Goal: Book appointment/travel/reservation

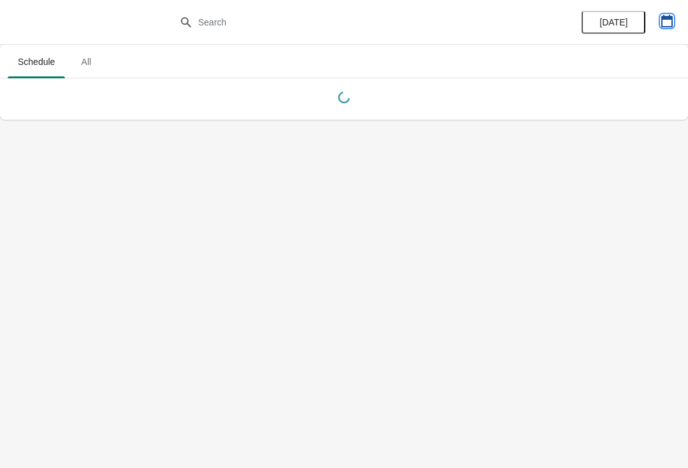
click at [665, 17] on icon "button" at bounding box center [666, 21] width 11 height 13
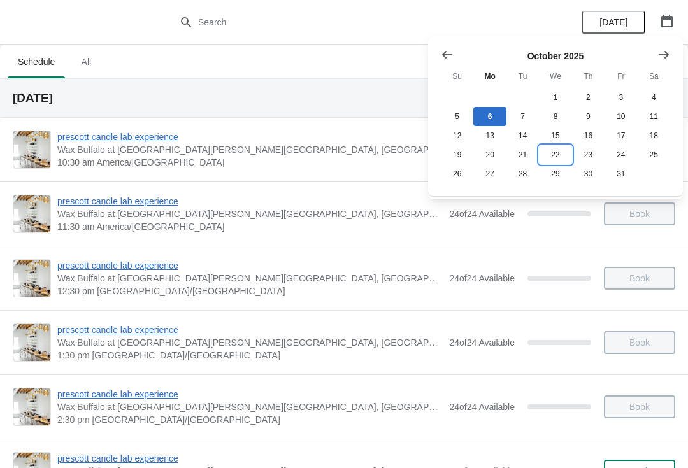
click at [558, 149] on button "22" at bounding box center [555, 154] width 33 height 19
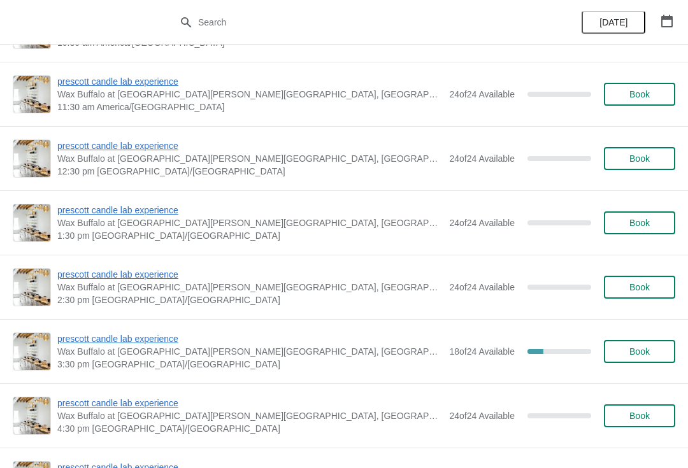
scroll to position [126, 0]
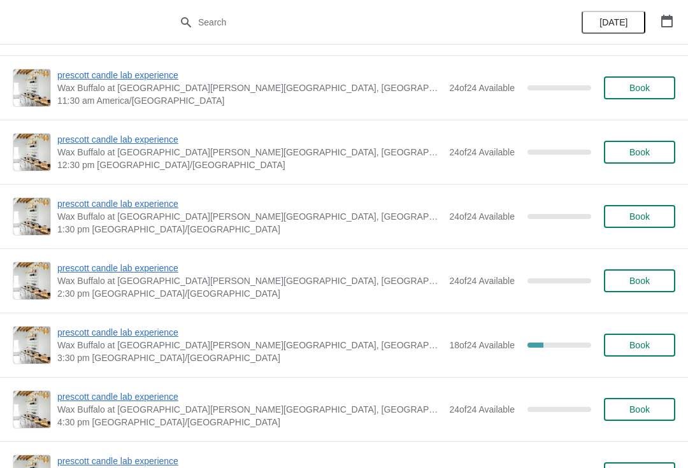
click at [99, 333] on span "prescott candle lab experience" at bounding box center [250, 332] width 386 height 13
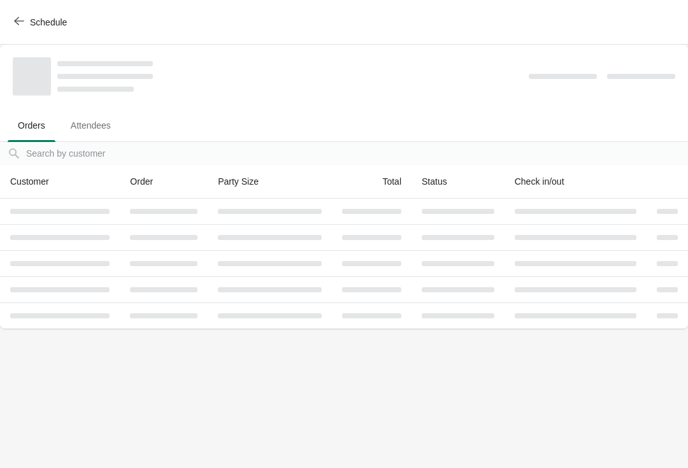
scroll to position [0, 0]
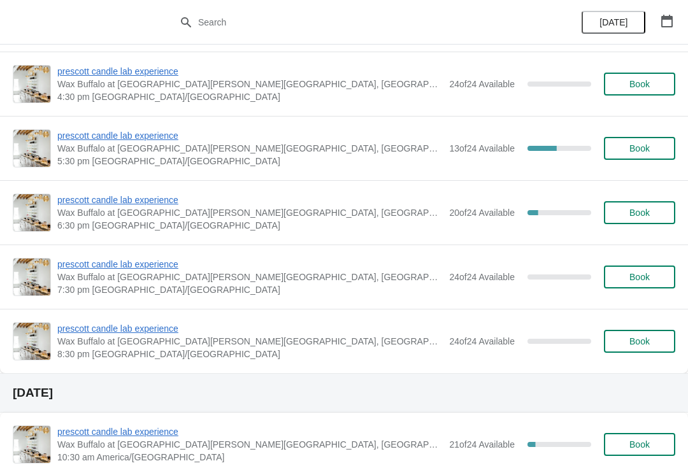
scroll to position [3054, 0]
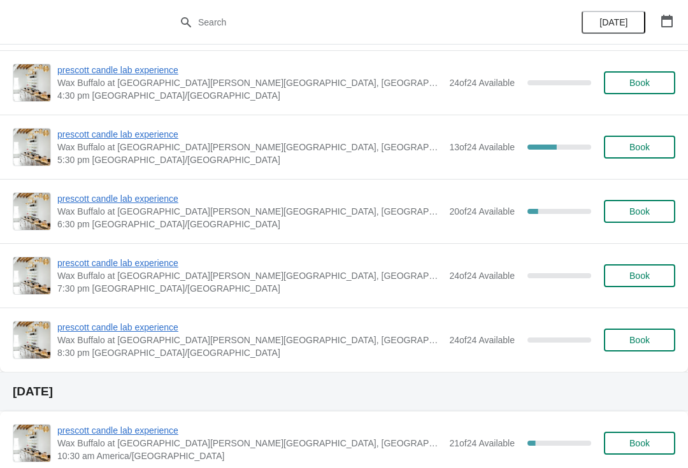
click at [187, 136] on span "prescott candle lab experience" at bounding box center [250, 134] width 386 height 13
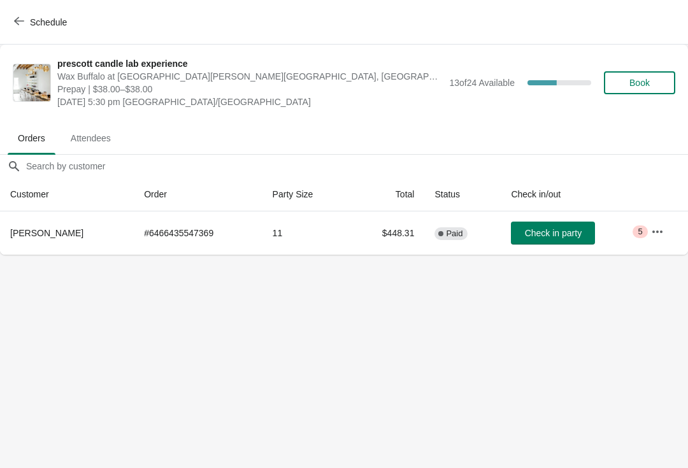
click at [23, 23] on icon "button" at bounding box center [19, 21] width 10 height 10
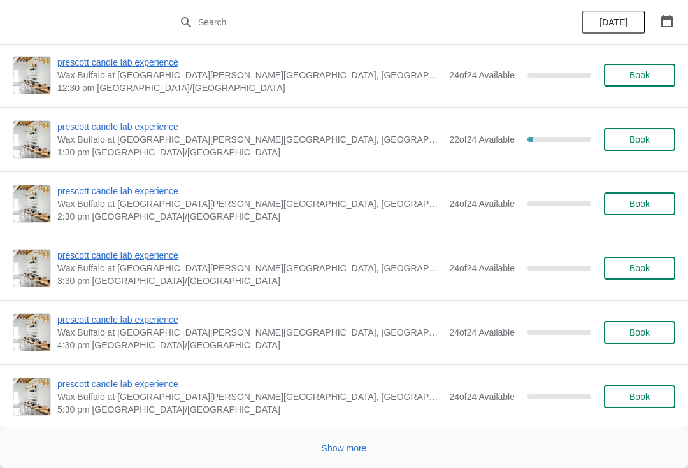
scroll to position [4917, 0]
click at [335, 456] on button "Show more" at bounding box center [344, 448] width 55 height 23
click at [359, 444] on span "Show more" at bounding box center [344, 449] width 45 height 10
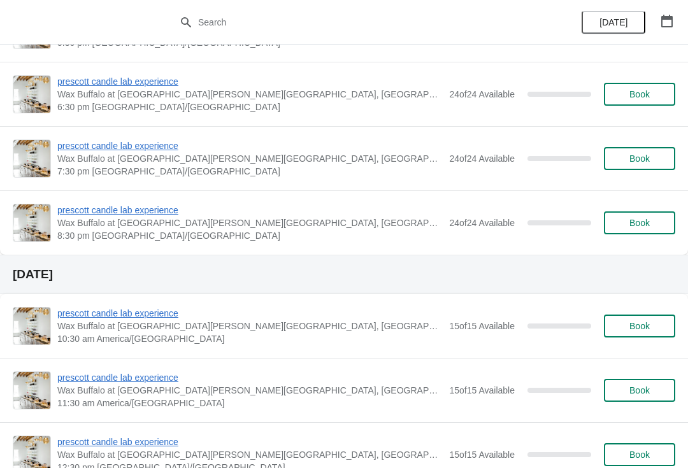
scroll to position [13304, 0]
